Goal: Information Seeking & Learning: Learn about a topic

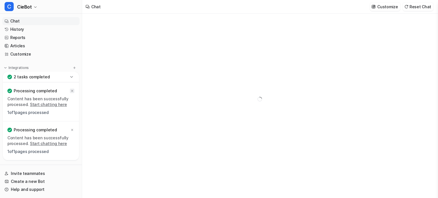
type textarea "**********"
click at [72, 77] on icon at bounding box center [71, 76] width 3 height 1
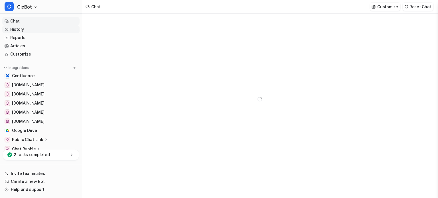
click at [24, 29] on link "History" at bounding box center [40, 29] width 77 height 8
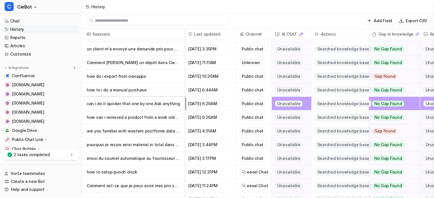
scroll to position [1565, 0]
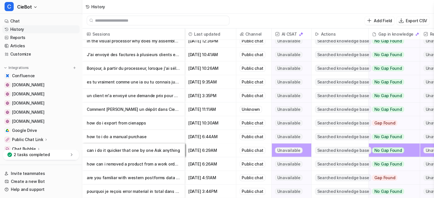
click at [164, 136] on p "how to i do a manual purchase" at bounding box center [133, 137] width 93 height 14
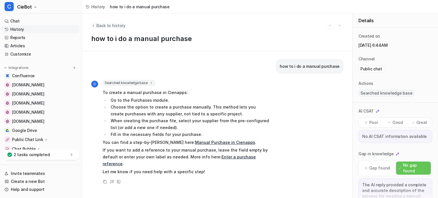
click at [94, 24] on icon "Back to history" at bounding box center [93, 25] width 4 height 4
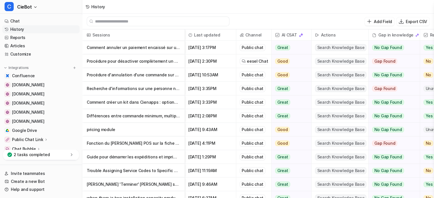
click at [154, 48] on p "Comment annuler un paiement encaissé sur une facture" at bounding box center [133, 48] width 93 height 14
